Goal: Information Seeking & Learning: Learn about a topic

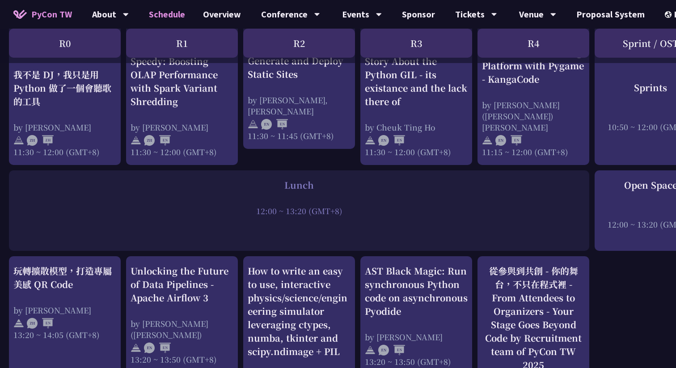
scroll to position [545, 0]
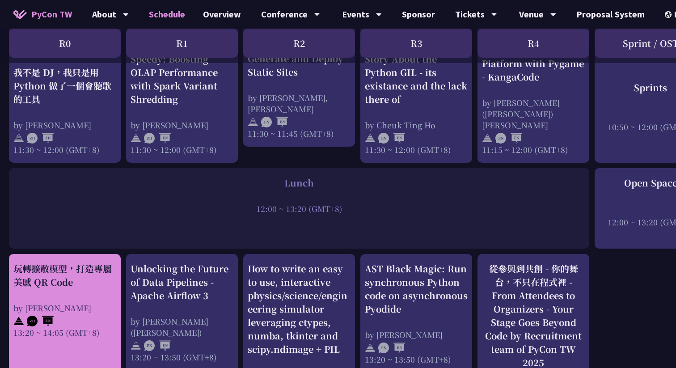
click at [62, 284] on div "玩轉擴散模型，打造專屬美感 QR Code by Jiawei 13:20 ~ 14:05 (GMT+8)" at bounding box center [64, 300] width 103 height 76
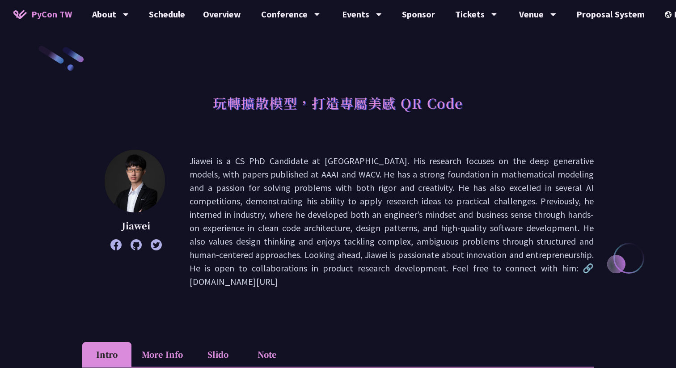
click at [135, 182] on img at bounding box center [135, 181] width 60 height 63
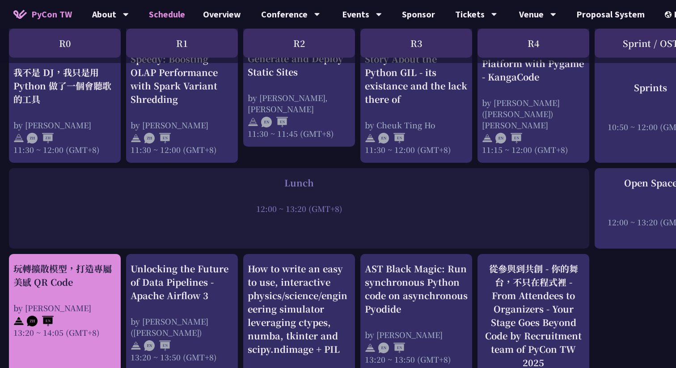
click at [80, 279] on div "玩轉擴散模型，打造專屬美感 QR Code" at bounding box center [64, 275] width 103 height 27
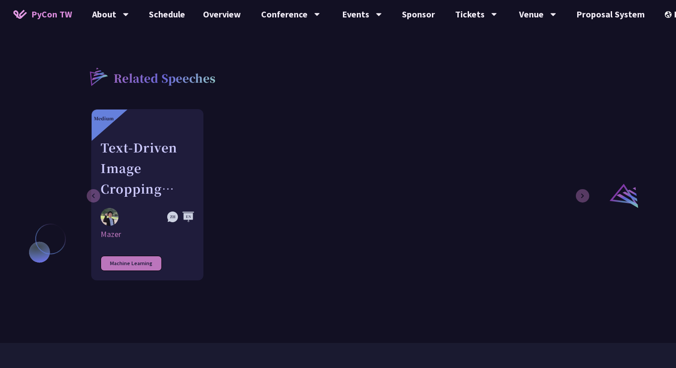
scroll to position [619, 0]
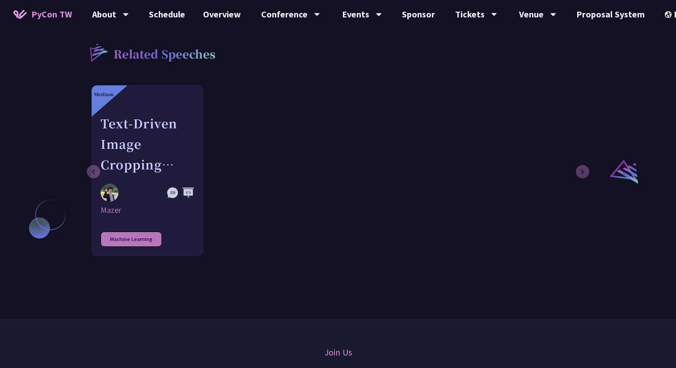
scroll to position [545, 0]
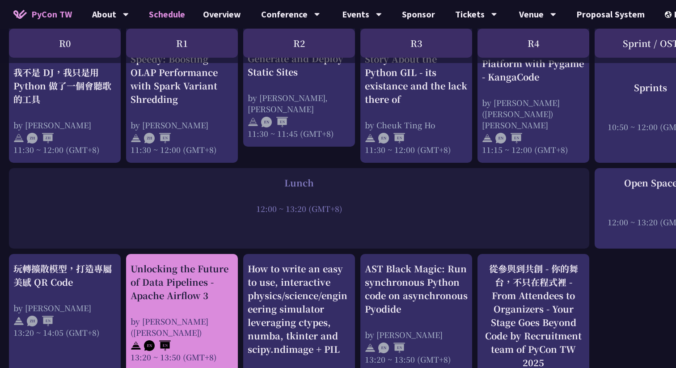
click at [190, 293] on div "Unlocking the Future of Data Pipelines - Apache Airflow 3" at bounding box center [182, 282] width 103 height 40
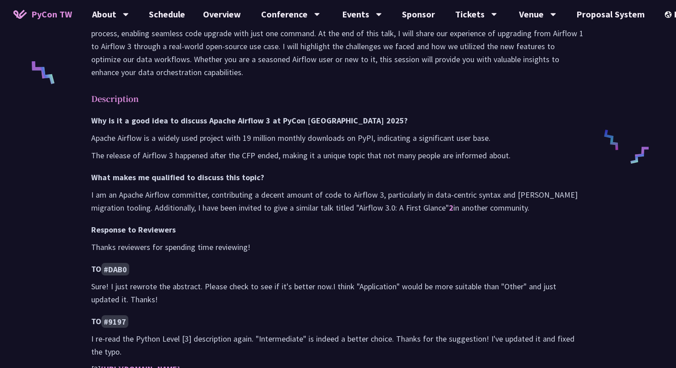
scroll to position [375, 0]
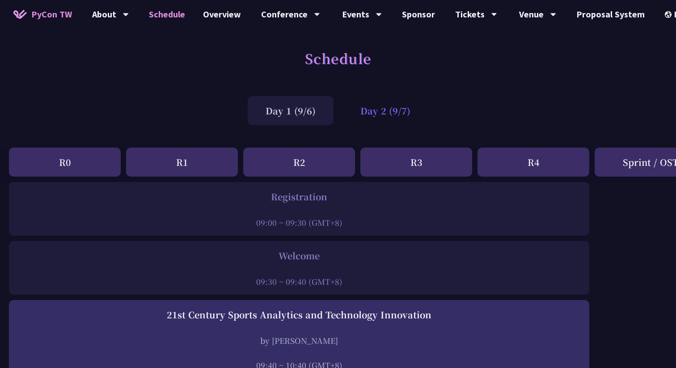
click at [401, 108] on div "Day 2 (9/7)" at bounding box center [385, 110] width 86 height 29
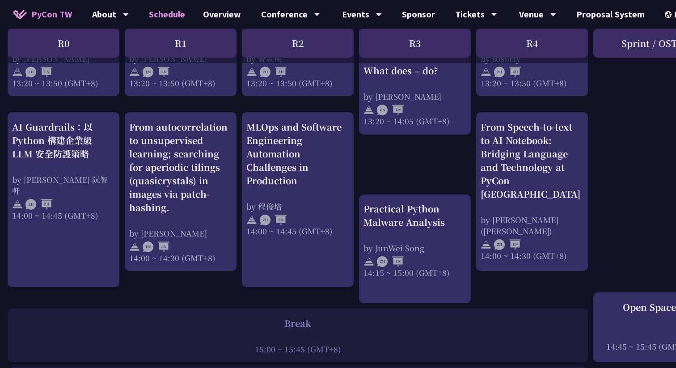
scroll to position [850, 1]
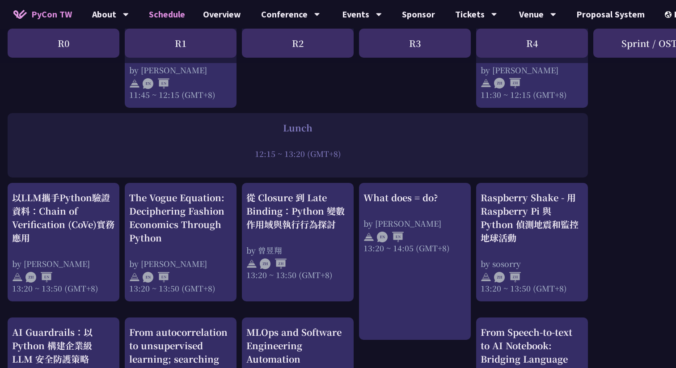
scroll to position [620, 1]
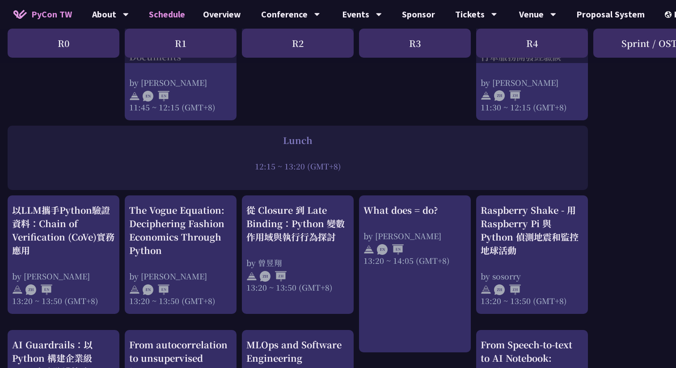
click at [176, 323] on div "print("Hello World")，然後呢？ by 高見龍 10:50 ~ 11:35 (GMT+8) What does = do? by Reuve…" at bounding box center [474, 210] width 950 height 1297
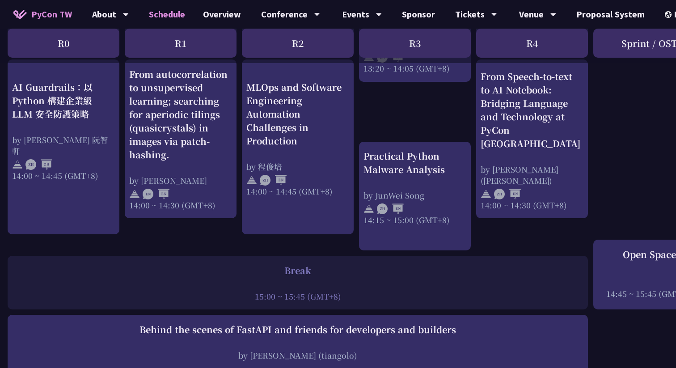
scroll to position [721, 1]
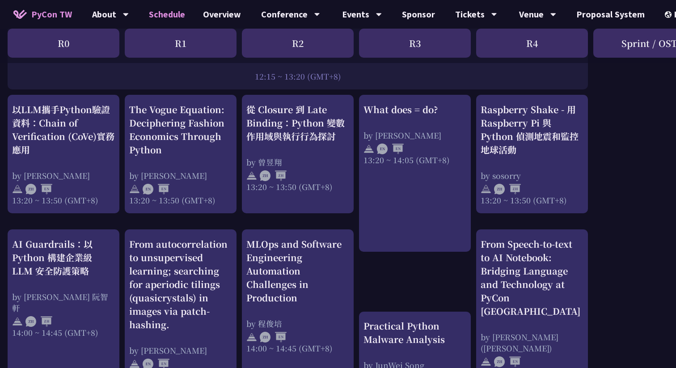
click at [191, 222] on div "print("Hello World")，然後呢？ by 高見龍 10:50 ~ 11:35 (GMT+8) What does = do? by Reuve…" at bounding box center [474, 109] width 950 height 1297
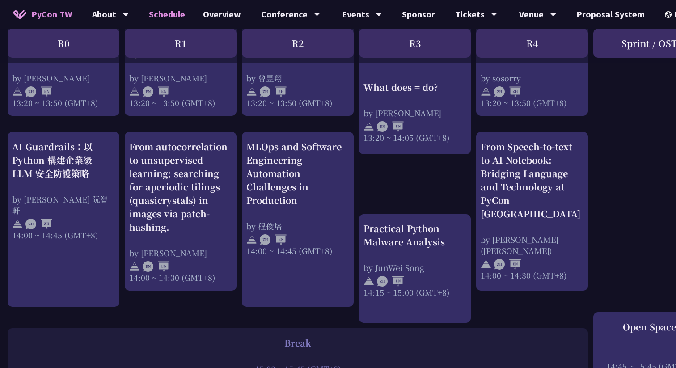
scroll to position [861, 1]
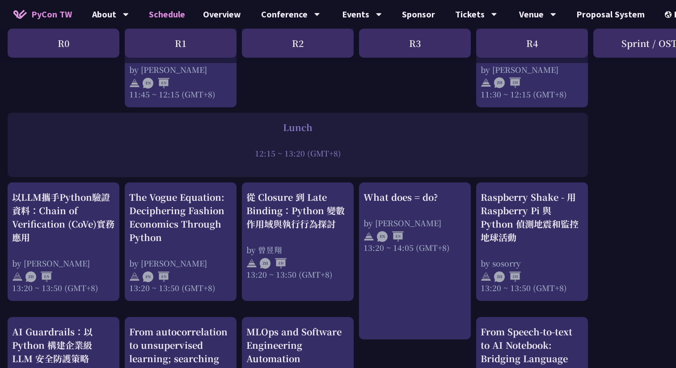
scroll to position [688, 1]
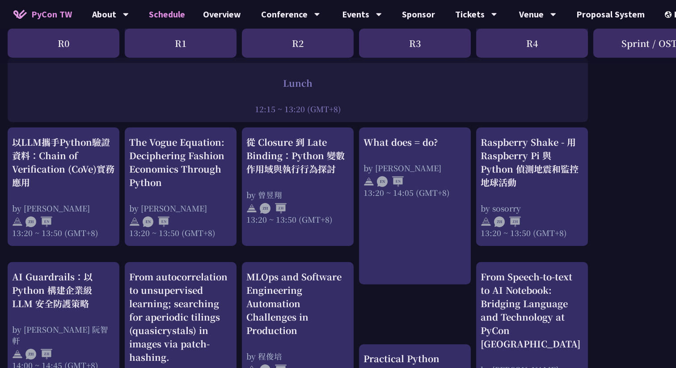
click at [130, 254] on div "print("Hello World")，然後呢？ by 高見龍 10:50 ~ 11:35 (GMT+8) What does = do? by Reuve…" at bounding box center [474, 142] width 950 height 1297
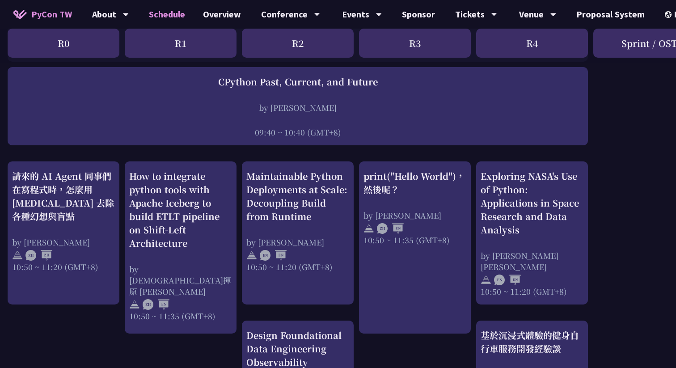
scroll to position [0, 1]
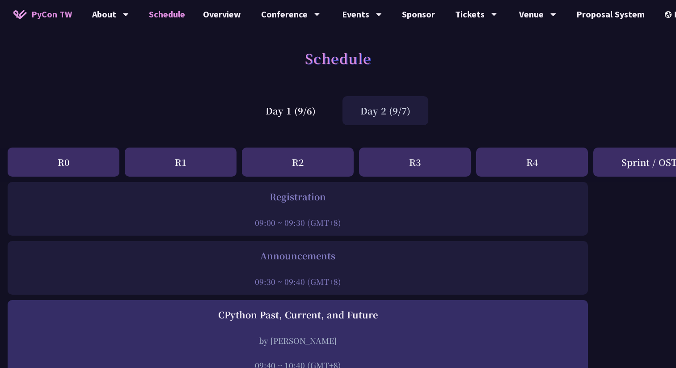
click at [374, 117] on div "Day 2 (9/7)" at bounding box center [385, 110] width 86 height 29
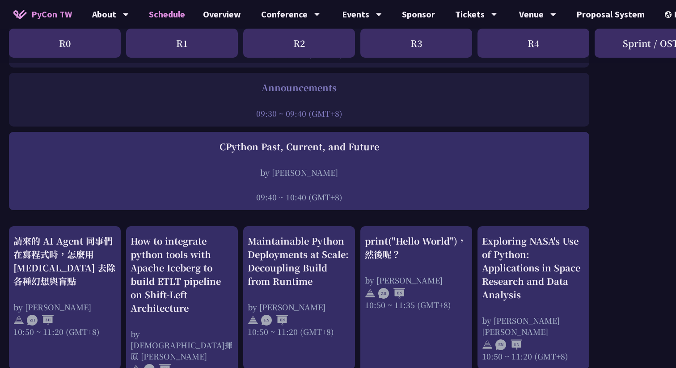
scroll to position [0, 0]
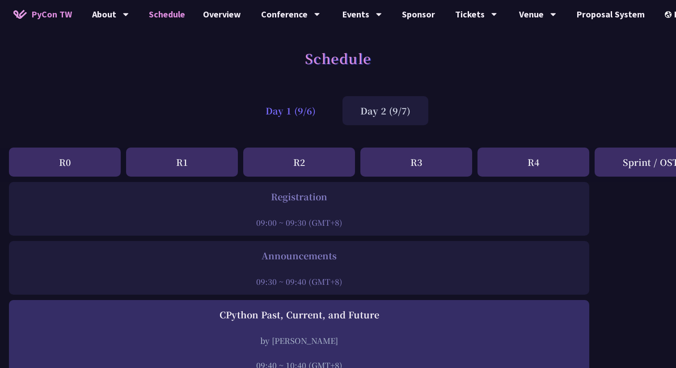
click at [289, 113] on div "Day 1 (9/6)" at bounding box center [291, 110] width 86 height 29
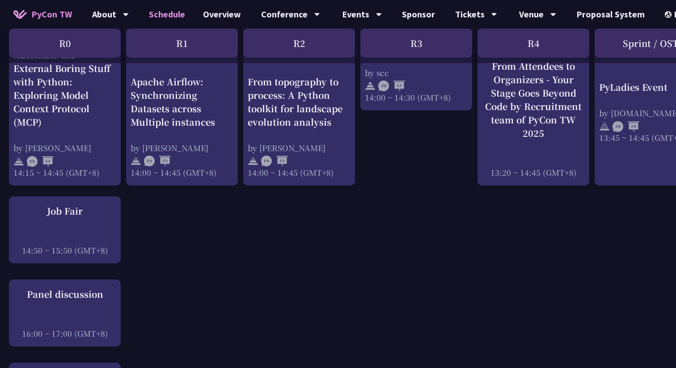
scroll to position [971, 0]
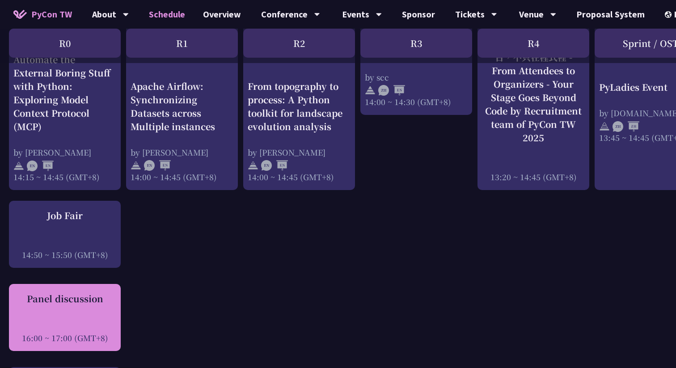
click at [73, 320] on div at bounding box center [64, 325] width 103 height 13
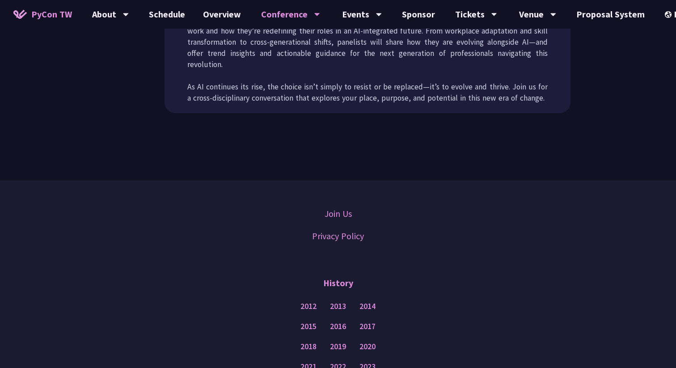
scroll to position [707, 0]
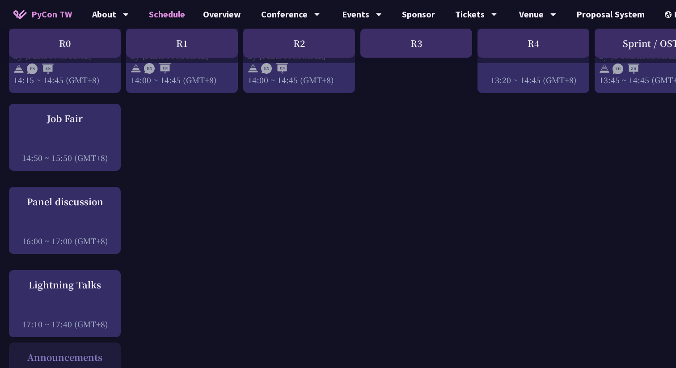
scroll to position [1072, 0]
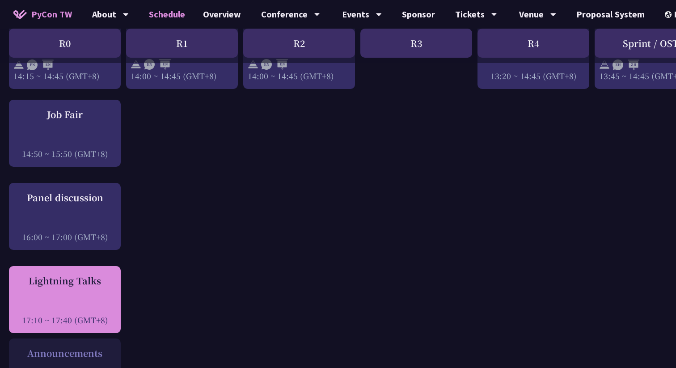
click at [63, 291] on div "Lightning Talks 17:10 ~ 17:40 (GMT+8)" at bounding box center [64, 299] width 103 height 51
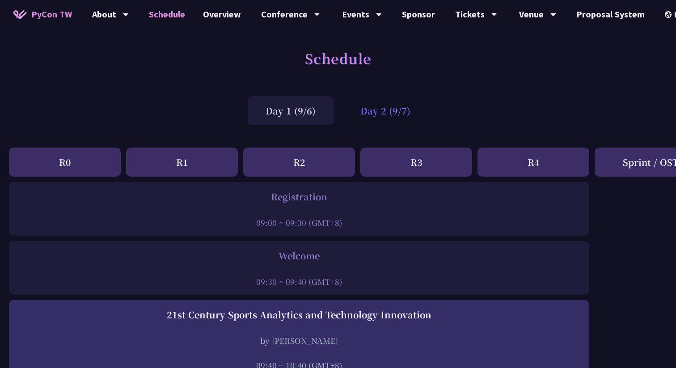
click at [390, 113] on div "Day 2 (9/7)" at bounding box center [385, 110] width 86 height 29
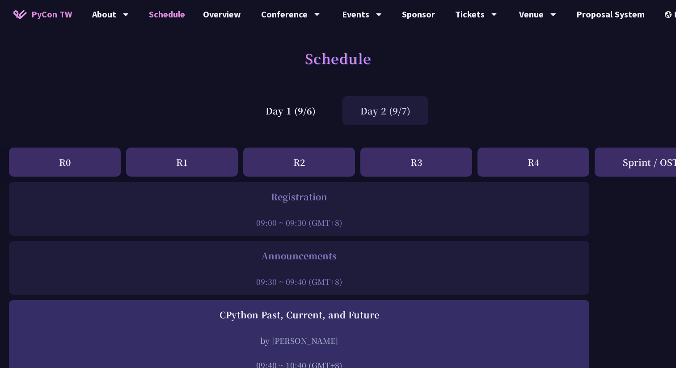
click at [376, 113] on div "Day 2 (9/7)" at bounding box center [385, 110] width 86 height 29
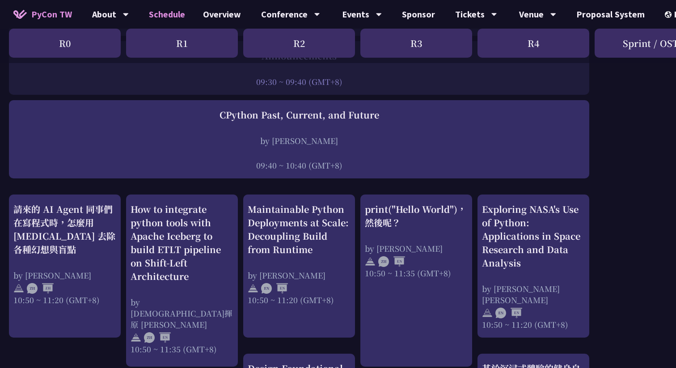
scroll to position [201, 0]
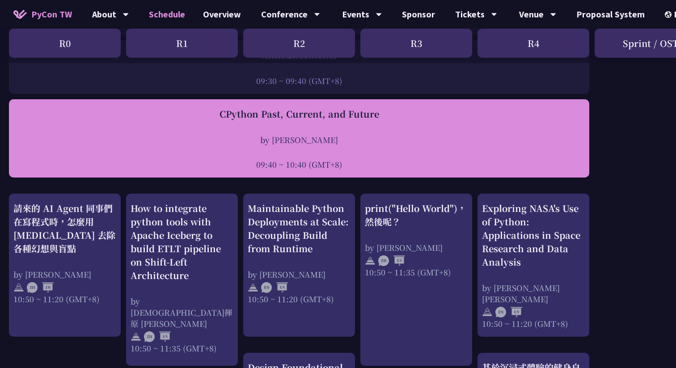
click at [337, 154] on div at bounding box center [298, 151] width 571 height 13
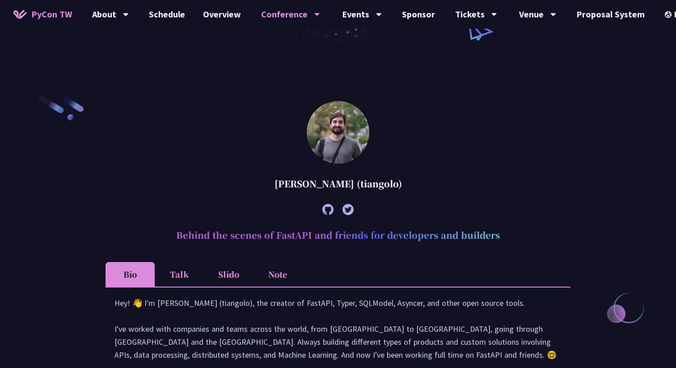
drag, startPoint x: 362, startPoint y: 183, endPoint x: 400, endPoint y: 180, distance: 38.1
click at [400, 180] on div "[PERSON_NAME] (tiangolo)" at bounding box center [338, 183] width 465 height 27
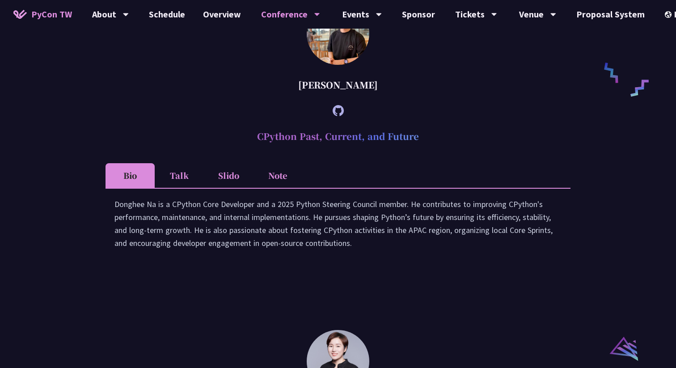
scroll to position [659, 0]
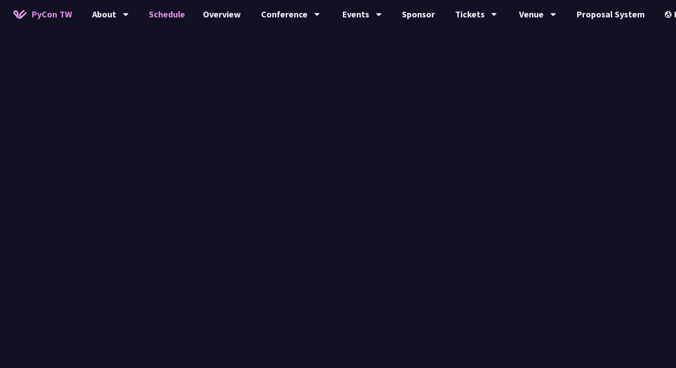
scroll to position [201, 0]
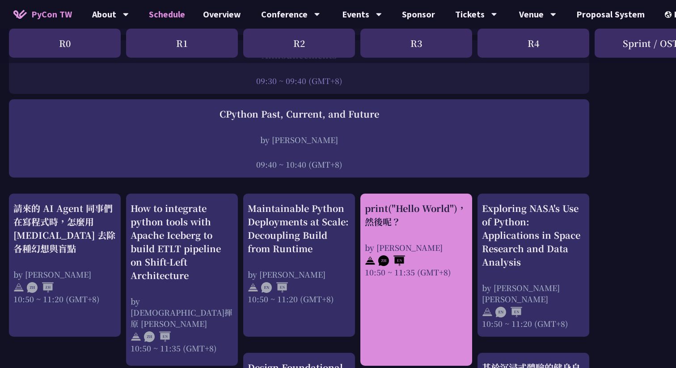
click at [407, 227] on div "print("Hello World")，然後呢？" at bounding box center [416, 215] width 103 height 27
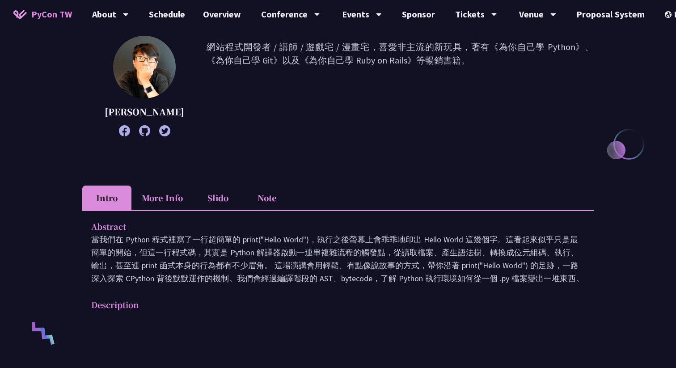
scroll to position [115, 0]
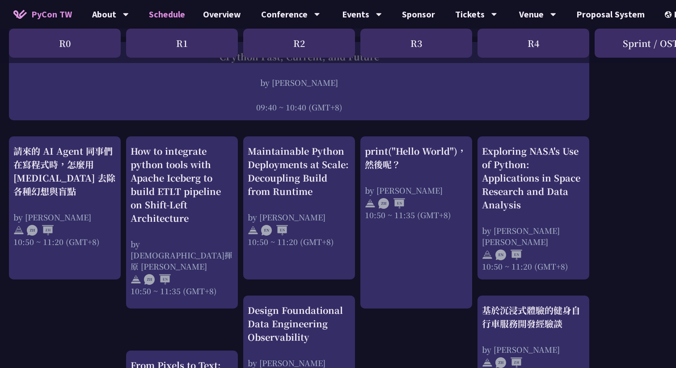
scroll to position [255, 0]
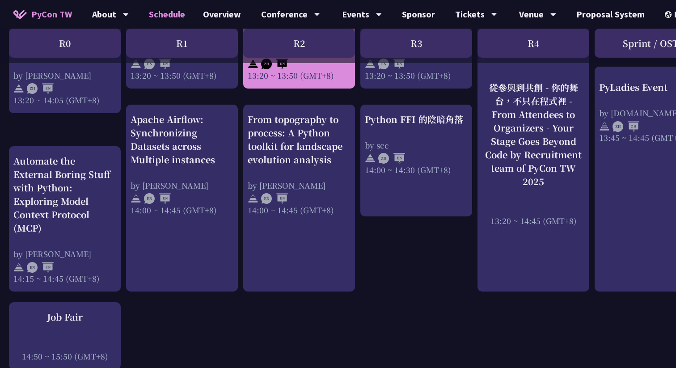
scroll to position [786, 0]
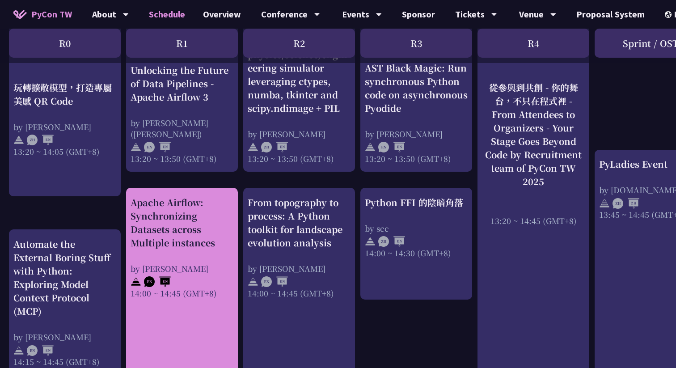
click at [216, 271] on div "by [PERSON_NAME]" at bounding box center [182, 268] width 103 height 11
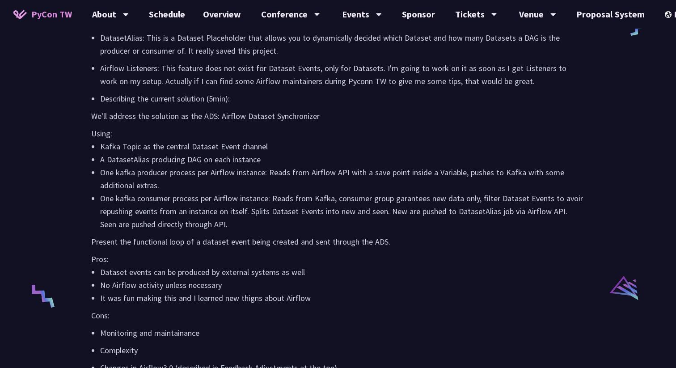
scroll to position [1402, 0]
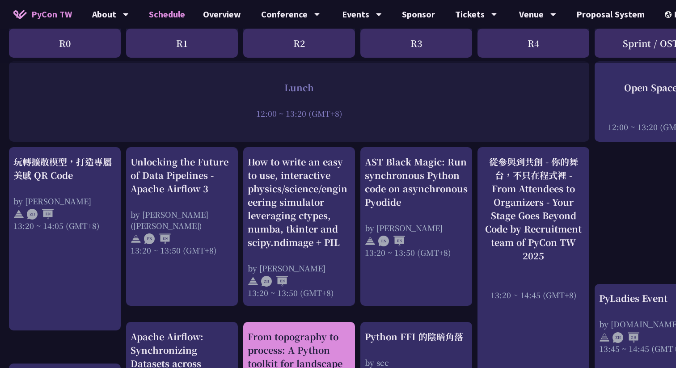
scroll to position [657, 0]
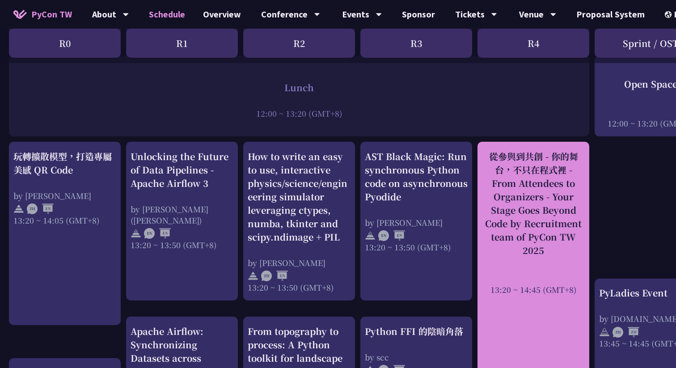
click at [545, 262] on div "從參與到共創 - 你的舞台，不只在程式裡 - From Attendees to Organizers - Your Stage Goes Beyond Co…" at bounding box center [533, 222] width 103 height 145
click at [517, 209] on div "從參與到共創 - 你的舞台，不只在程式裡 - From Attendees to Organizers - Your Stage Goes Beyond Co…" at bounding box center [533, 203] width 103 height 107
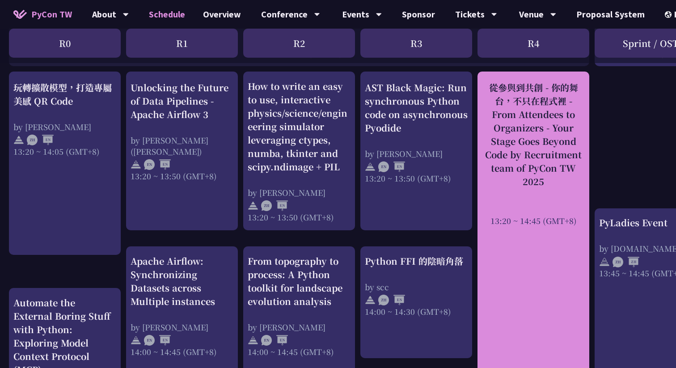
scroll to position [793, 0]
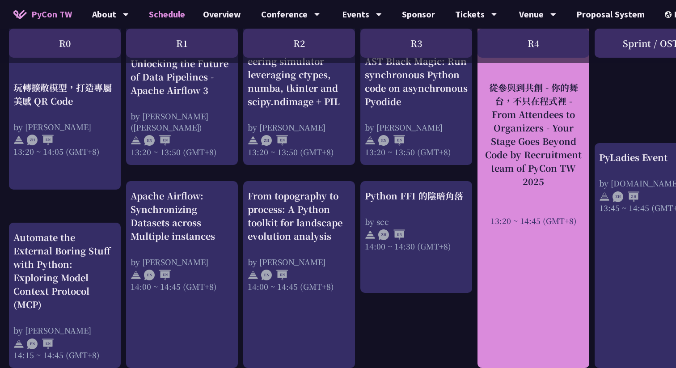
click at [522, 242] on div "從參與到共創 - 你的舞台，不只在程式裡 - From Attendees to Organizers - Your Stage Goes Beyond Co…" at bounding box center [533, 187] width 112 height 362
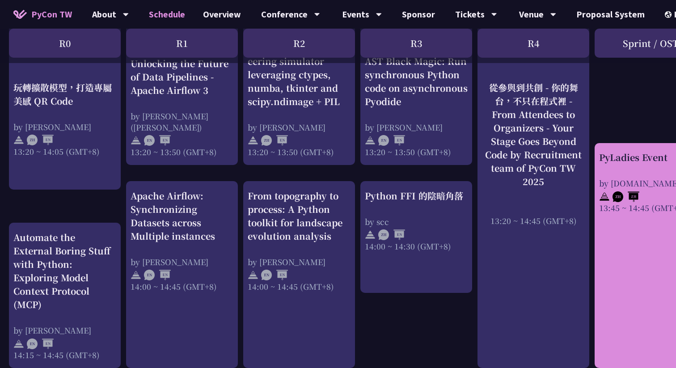
click at [611, 215] on div "PyLadies Event by [DOMAIN_NAME] 13:45 ~ 14:45 (GMT+8)" at bounding box center [651, 255] width 112 height 225
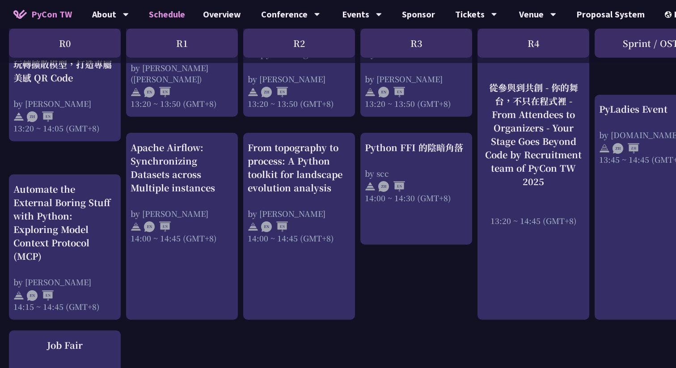
scroll to position [846, 0]
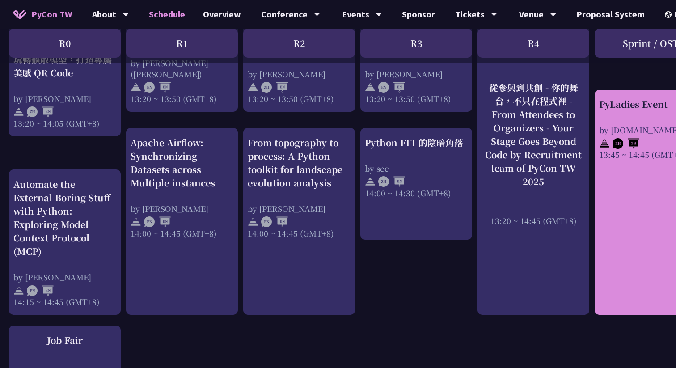
click at [666, 118] on div "PyLadies Event by [DOMAIN_NAME] 13:45 ~ 14:45 (GMT+8)" at bounding box center [650, 128] width 103 height 63
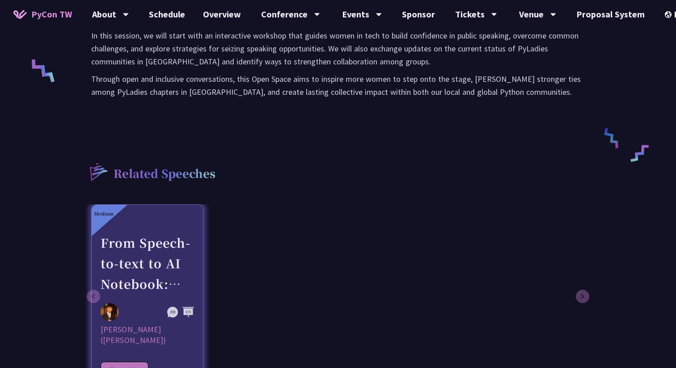
scroll to position [306, 0]
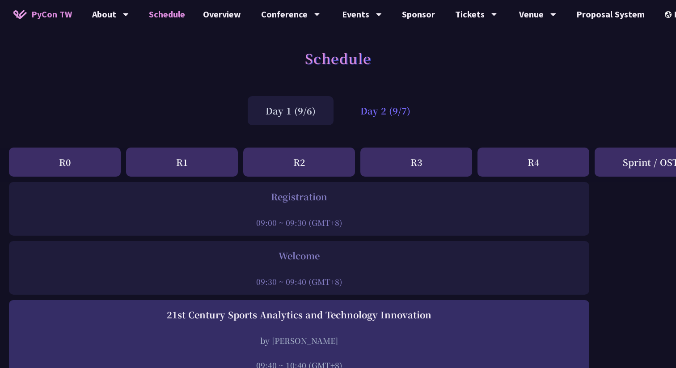
click at [397, 114] on div "Day 2 (9/7)" at bounding box center [385, 110] width 86 height 29
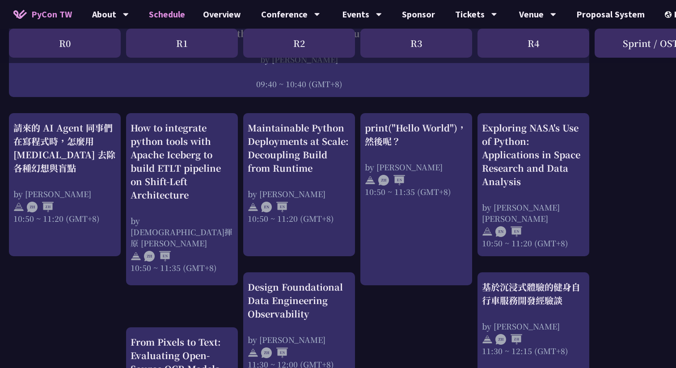
scroll to position [285, 0]
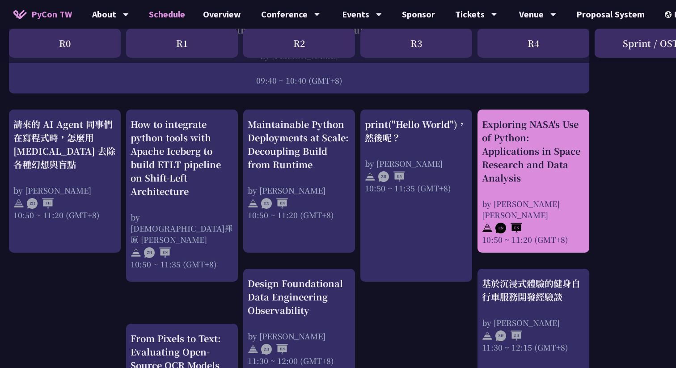
click at [551, 151] on div "Exploring NASA's Use of Python: Applications in Space Research and Data Analysis" at bounding box center [533, 151] width 103 height 67
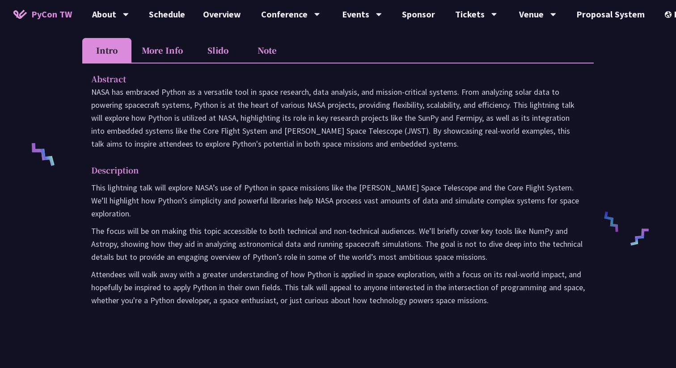
scroll to position [294, 0]
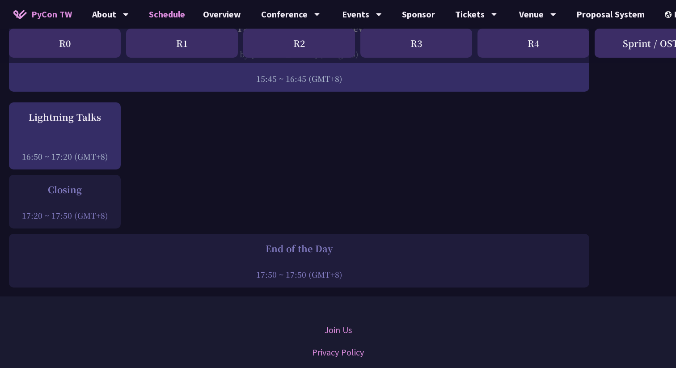
scroll to position [1189, 0]
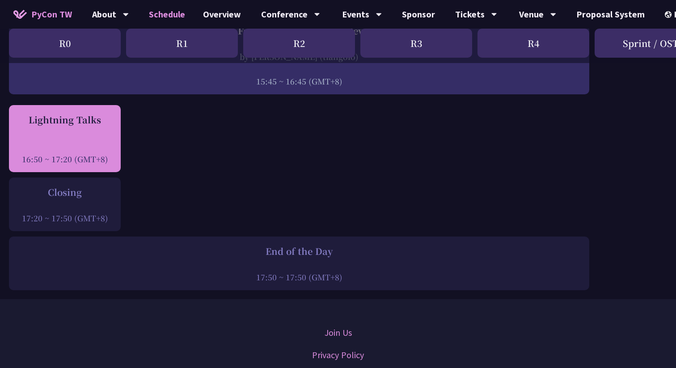
click at [93, 144] on div at bounding box center [64, 146] width 103 height 13
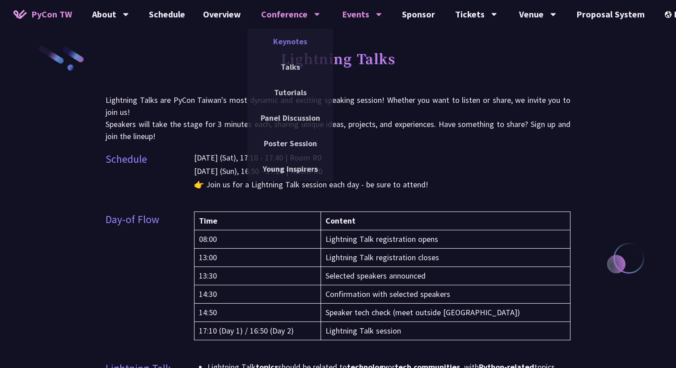
click at [290, 46] on link "Keynotes" at bounding box center [290, 41] width 86 height 21
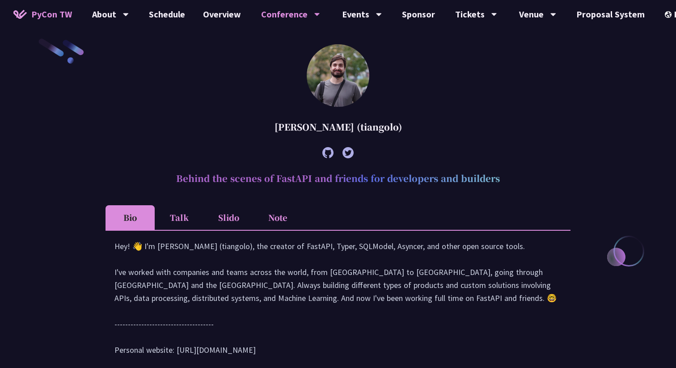
scroll to position [265, 0]
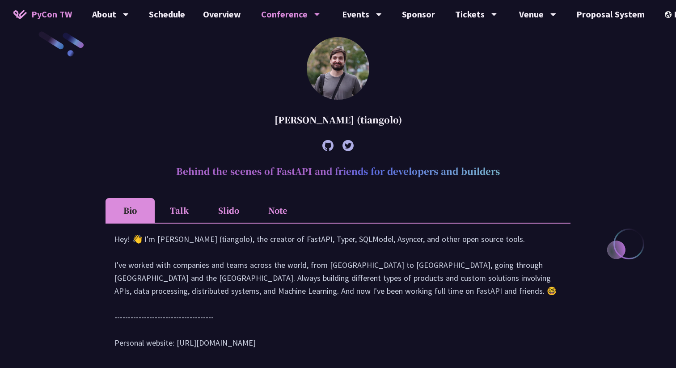
click at [327, 147] on icon at bounding box center [327, 145] width 11 height 11
click at [181, 211] on li "Talk" at bounding box center [179, 210] width 49 height 25
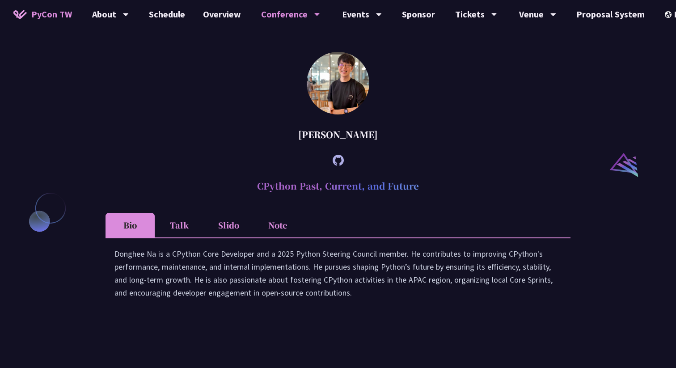
scroll to position [876, 0]
click at [337, 165] on icon at bounding box center [338, 159] width 11 height 11
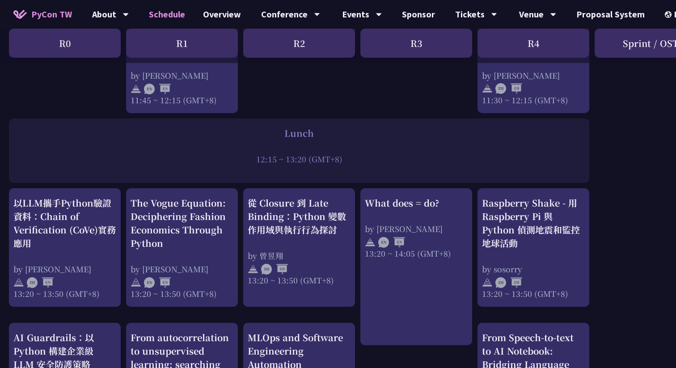
scroll to position [628, 0]
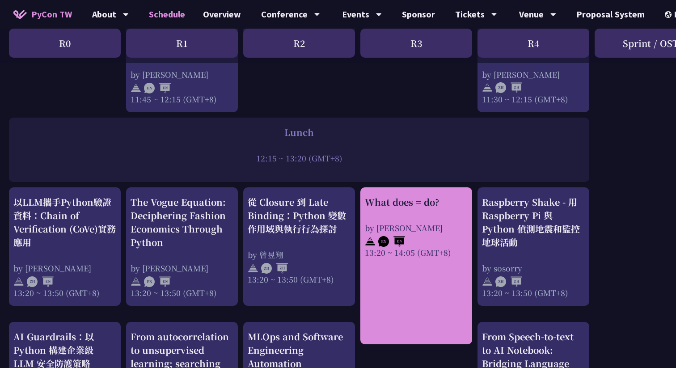
click at [414, 211] on div "What does = do? by [PERSON_NAME] 13:20 ~ 14:05 (GMT+8)" at bounding box center [416, 226] width 103 height 63
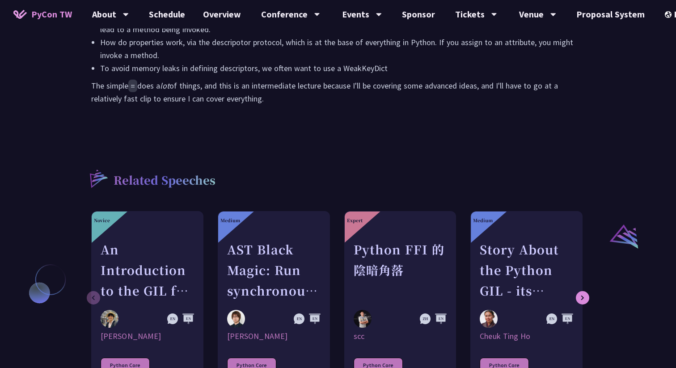
scroll to position [578, 0]
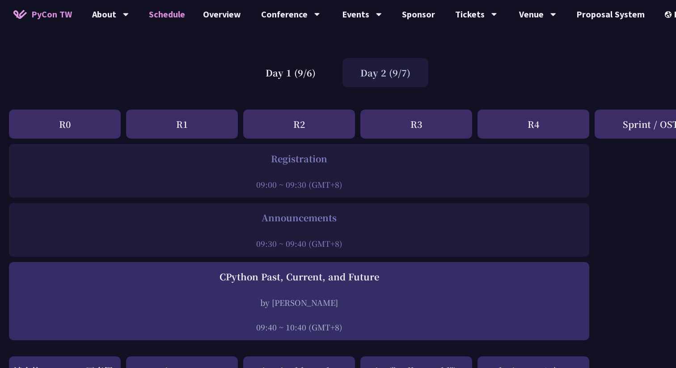
scroll to position [44, 0]
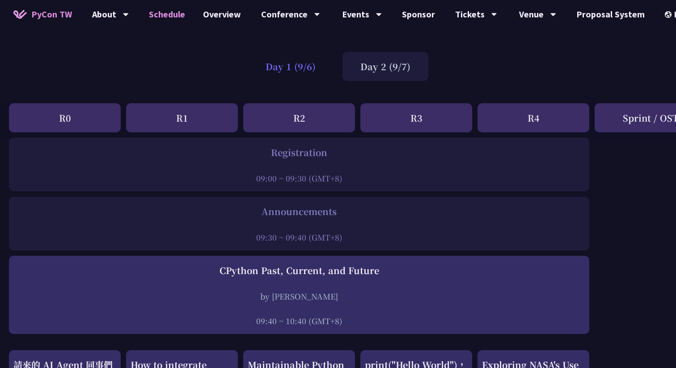
click at [294, 67] on div "Day 1 (9/6)" at bounding box center [291, 66] width 86 height 29
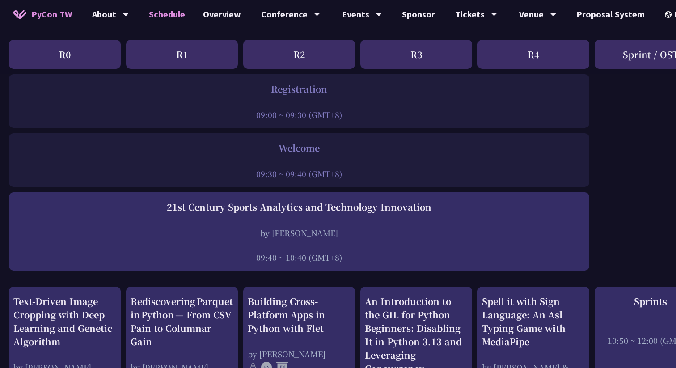
scroll to position [116, 0]
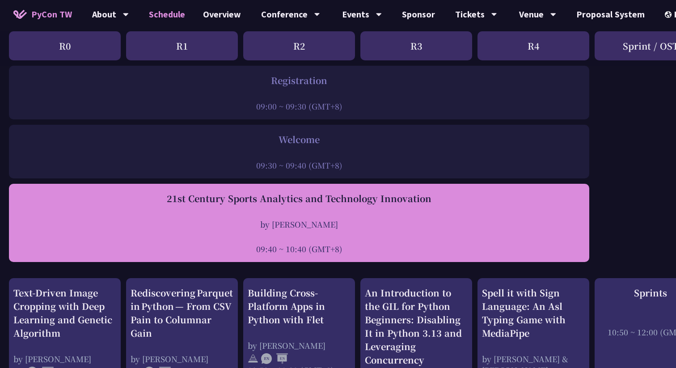
click at [262, 225] on div "by [PERSON_NAME]" at bounding box center [298, 224] width 571 height 11
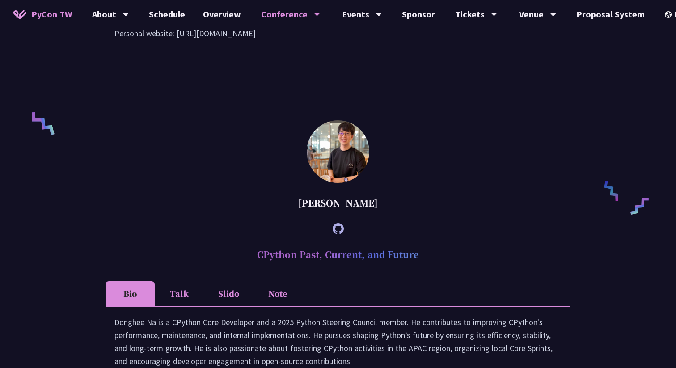
scroll to position [613, 0]
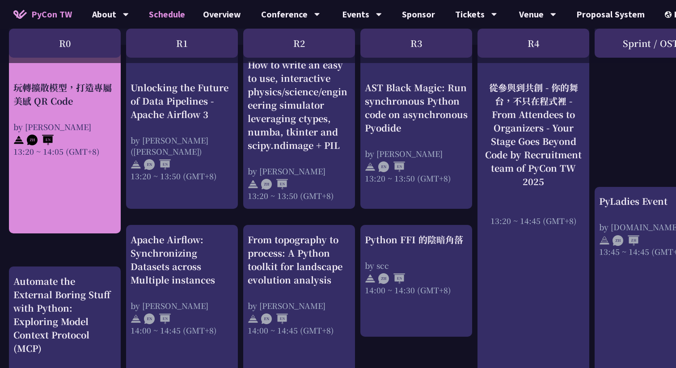
scroll to position [751, 0]
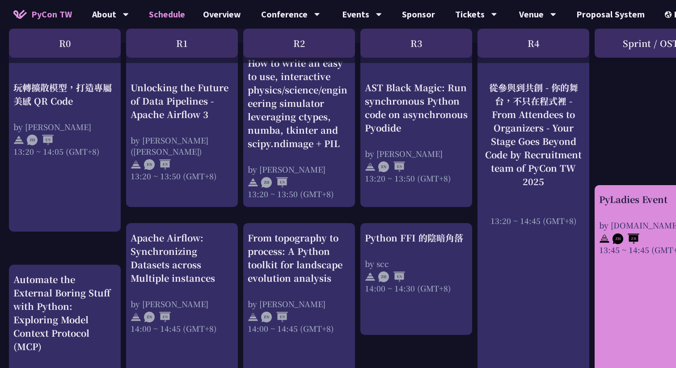
click at [616, 233] on img at bounding box center [625, 238] width 27 height 11
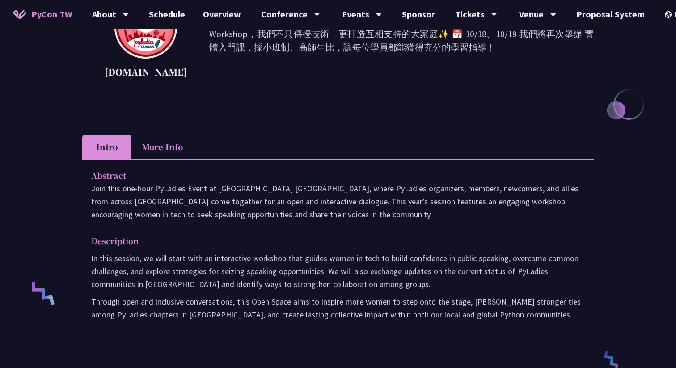
scroll to position [7, 0]
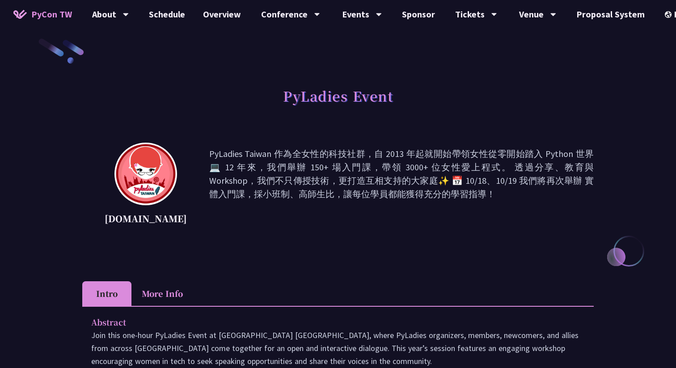
click at [167, 299] on li "More Info" at bounding box center [162, 293] width 62 height 25
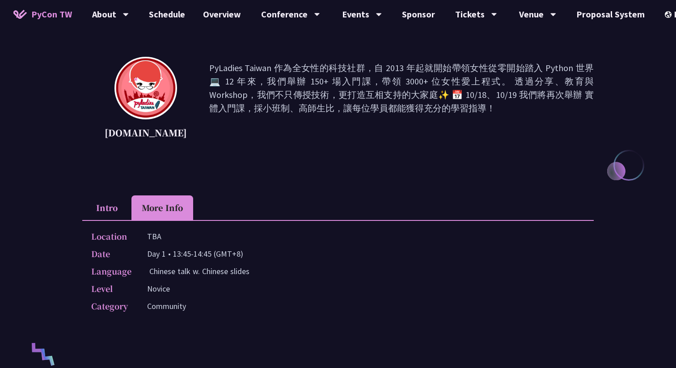
scroll to position [132, 0]
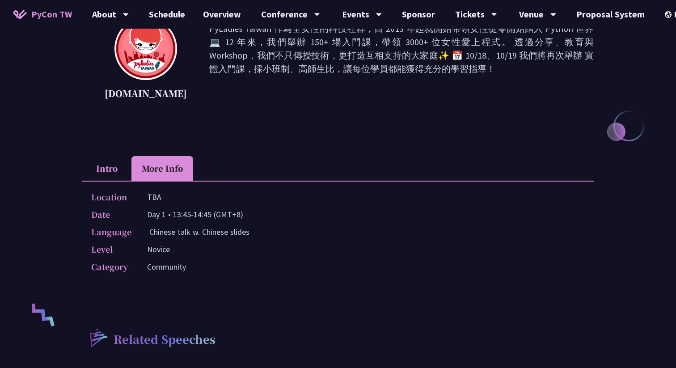
drag, startPoint x: 147, startPoint y: 251, endPoint x: 171, endPoint y: 251, distance: 24.1
click at [171, 251] on div "Level [GEOGRAPHIC_DATA]" at bounding box center [335, 249] width 489 height 13
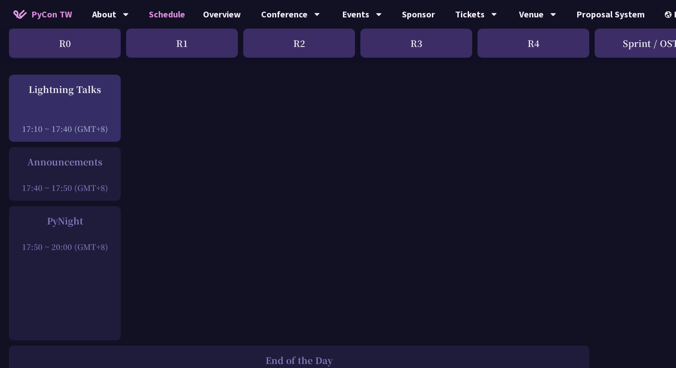
scroll to position [1273, 0]
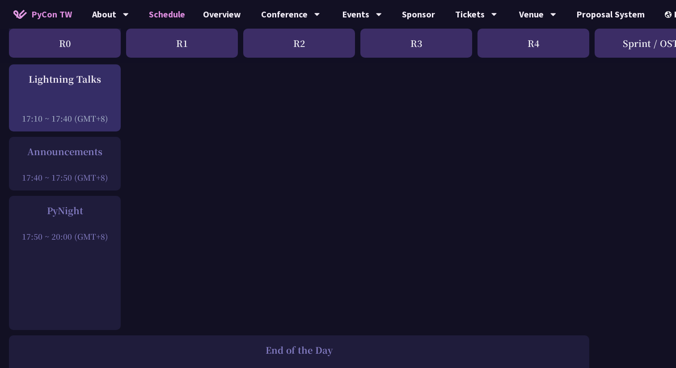
click at [93, 160] on div at bounding box center [64, 164] width 103 height 13
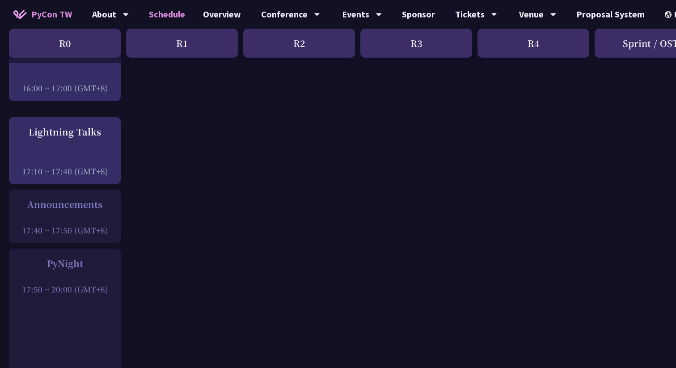
scroll to position [1219, 0]
click at [93, 160] on div at bounding box center [64, 160] width 103 height 13
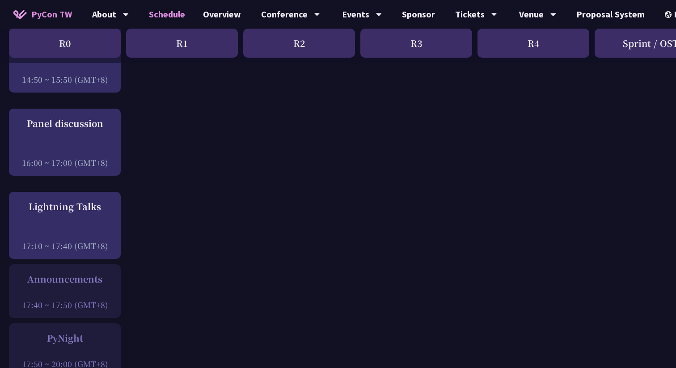
scroll to position [1084, 0]
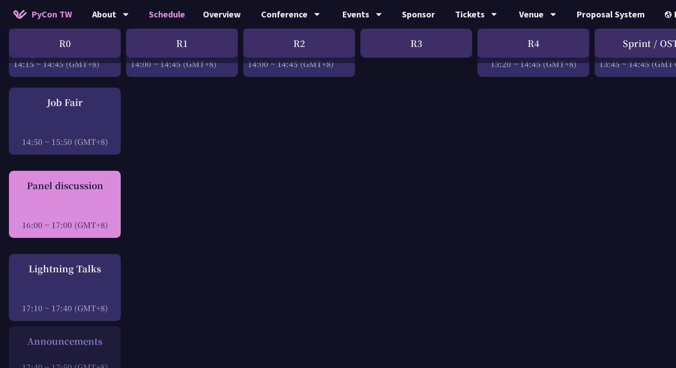
click at [91, 190] on div "Panel discussion 16:00 ~ 17:00 (GMT+8)" at bounding box center [64, 204] width 103 height 51
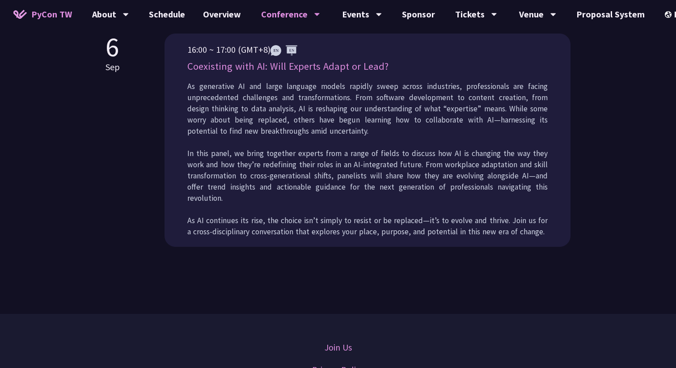
scroll to position [435, 0]
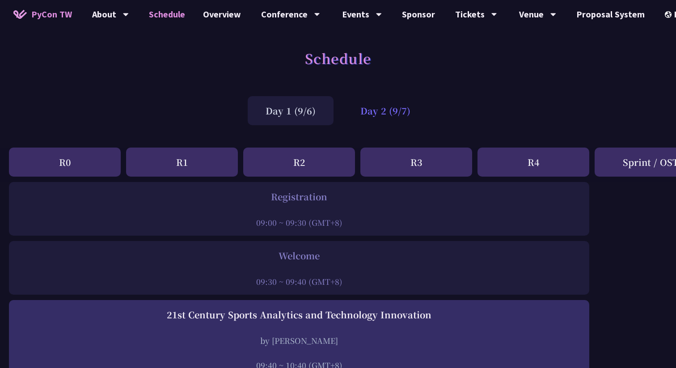
click at [392, 105] on div "Day 2 (9/7)" at bounding box center [385, 110] width 86 height 29
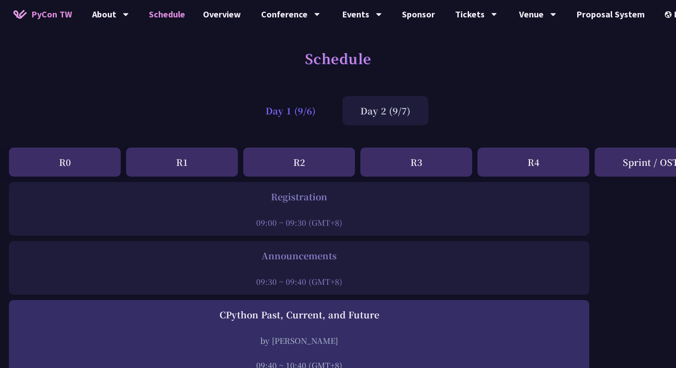
click at [295, 113] on div "Day 1 (9/6)" at bounding box center [291, 110] width 86 height 29
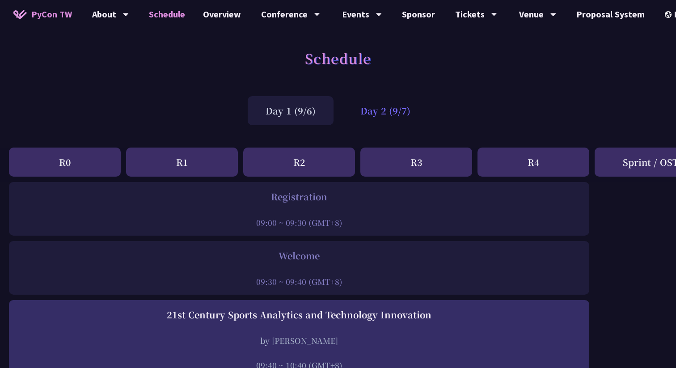
click at [390, 115] on div "Day 2 (9/7)" at bounding box center [385, 110] width 86 height 29
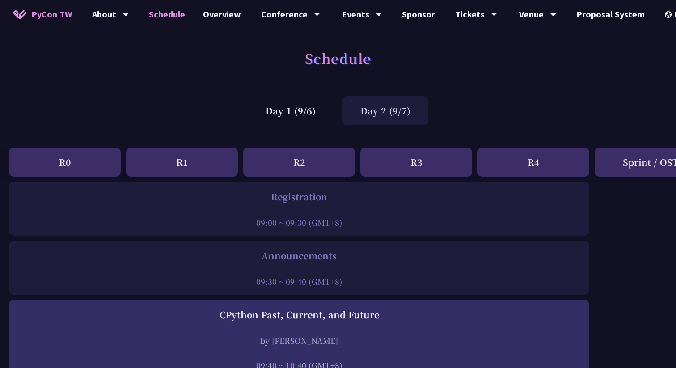
click at [273, 269] on div at bounding box center [298, 268] width 571 height 13
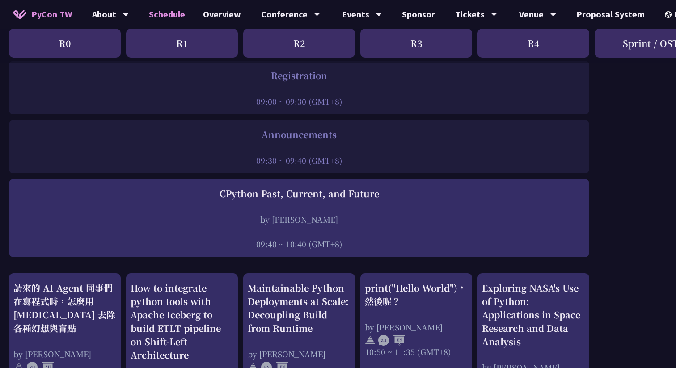
scroll to position [123, 0]
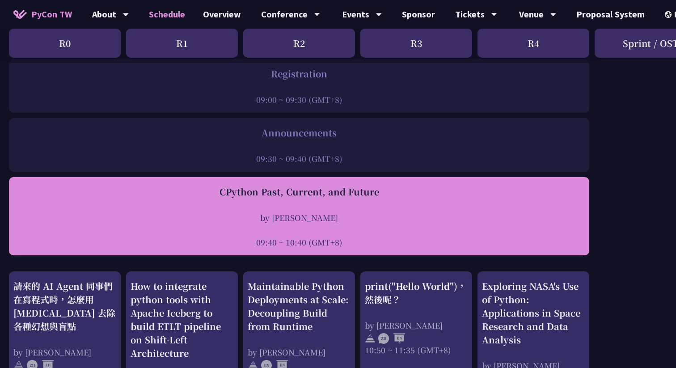
click at [271, 229] on div at bounding box center [298, 229] width 571 height 13
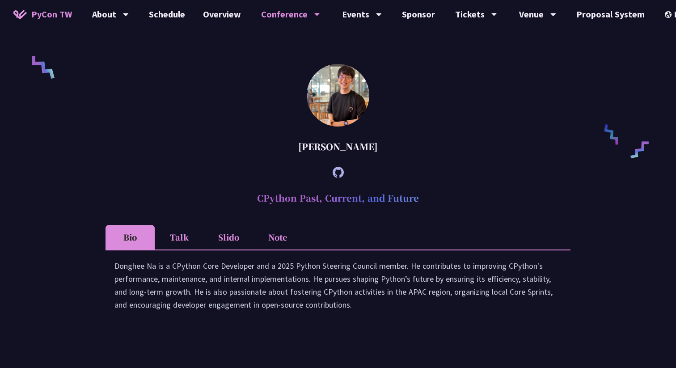
scroll to position [751, 0]
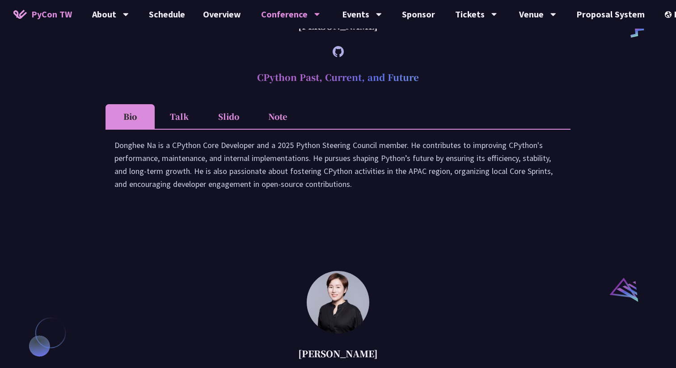
click at [178, 129] on li "Talk" at bounding box center [179, 116] width 49 height 25
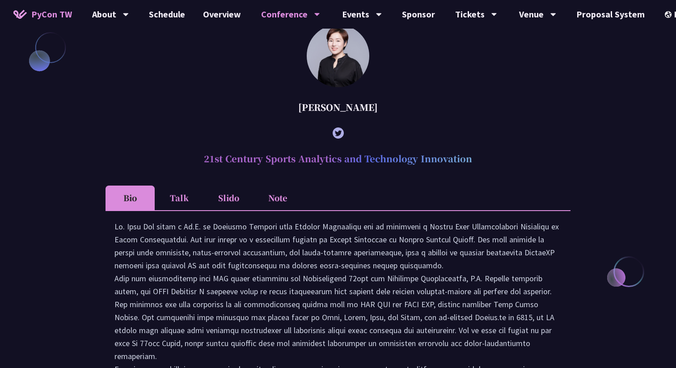
scroll to position [1035, 0]
click at [180, 211] on li "Talk" at bounding box center [179, 198] width 49 height 25
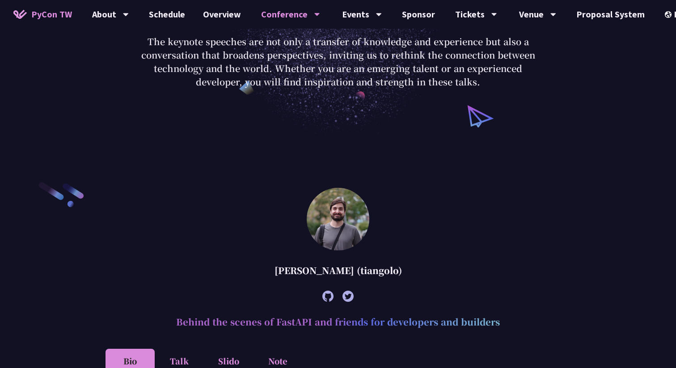
scroll to position [0, 0]
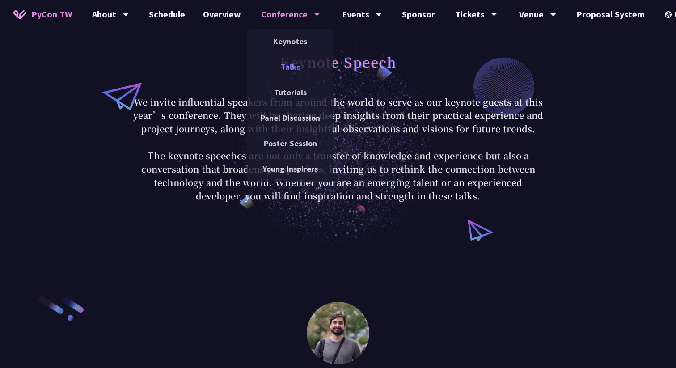
click at [283, 68] on link "Talks" at bounding box center [290, 66] width 86 height 21
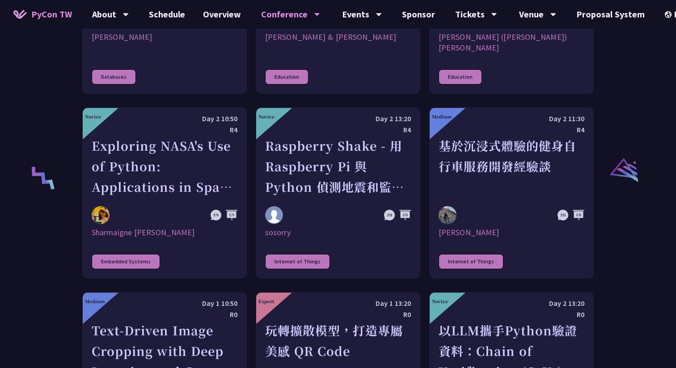
scroll to position [1905, 0]
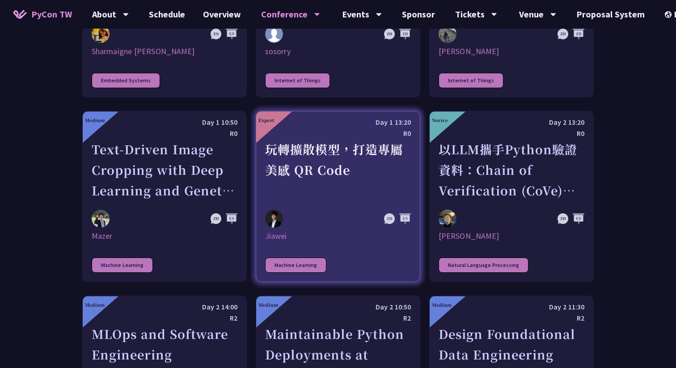
click at [348, 151] on div "玩轉擴散模型，打造專屬美感 QR Code" at bounding box center [338, 170] width 146 height 62
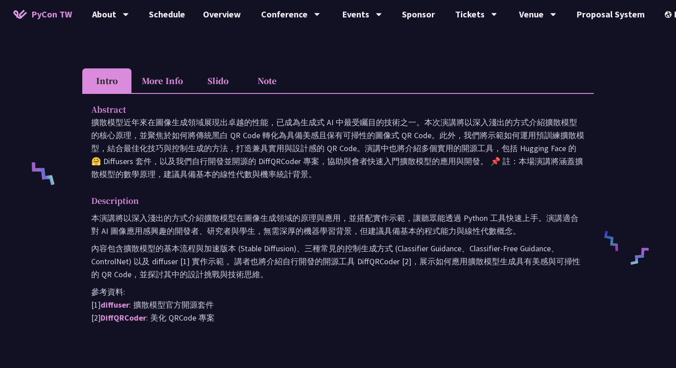
scroll to position [281, 0]
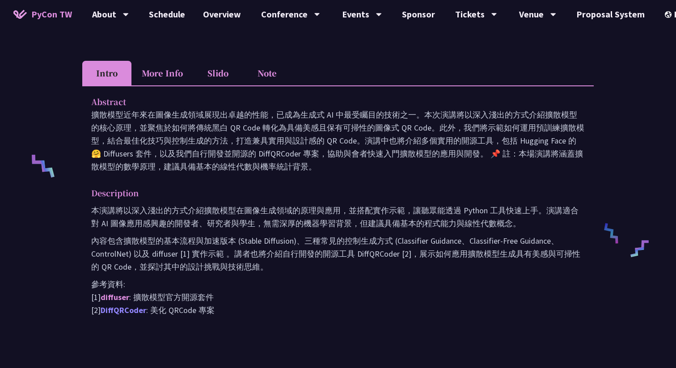
click at [128, 310] on link "DiffQRCoder" at bounding box center [124, 310] width 46 height 10
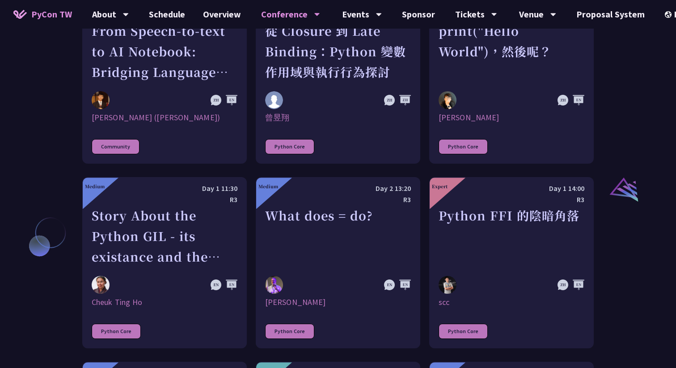
scroll to position [902, 0]
